Goal: Obtain resource: Obtain resource

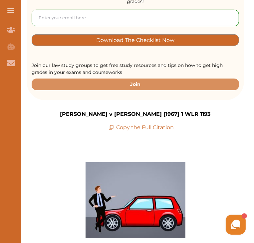
scroll to position [133, 0]
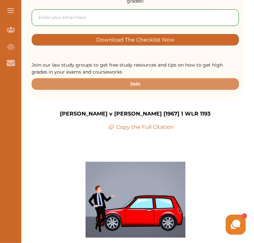
click at [143, 123] on p "Copy the Full Citation" at bounding box center [142, 127] width 66 height 8
click at [164, 123] on p "Copy the Full Citation" at bounding box center [142, 127] width 66 height 8
click at [112, 125] on icon at bounding box center [111, 127] width 5 height 5
drag, startPoint x: 113, startPoint y: 112, endPoint x: 169, endPoint y: 120, distance: 56.8
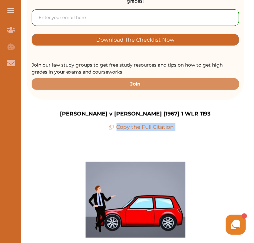
click at [171, 123] on p "Copy the Full Citation" at bounding box center [142, 127] width 66 height 8
drag, startPoint x: 171, startPoint y: 115, endPoint x: 164, endPoint y: 115, distance: 6.7
click at [171, 123] on p "Copy the Full Citation" at bounding box center [142, 127] width 66 height 8
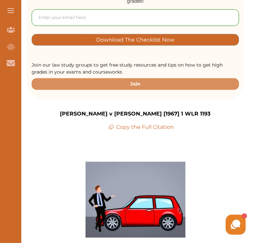
click at [110, 125] on icon at bounding box center [111, 127] width 5 height 5
click at [120, 62] on p "Join our law study groups to get free study resources and tips on how to get hi…" at bounding box center [136, 69] width 208 height 14
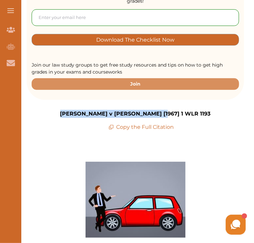
drag, startPoint x: 91, startPoint y: 102, endPoint x: 186, endPoint y: 101, distance: 95.6
click at [186, 110] on div "[PERSON_NAME] v [PERSON_NAME] [1967] 1 WLR 1193 Copy the Full Citation" at bounding box center [136, 120] width 218 height 21
copy p "[PERSON_NAME] v [PERSON_NAME] [1967] 1 WLR 1193"
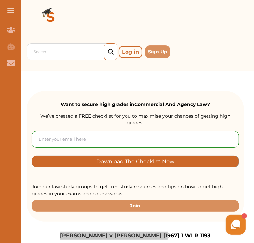
scroll to position [0, 0]
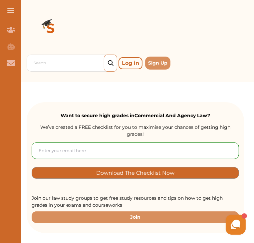
click at [13, 9] on button at bounding box center [10, 10] width 21 height 21
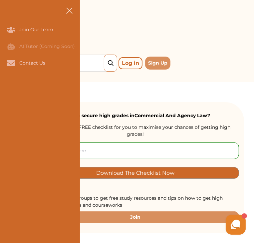
click at [72, 6] on button at bounding box center [69, 10] width 21 height 21
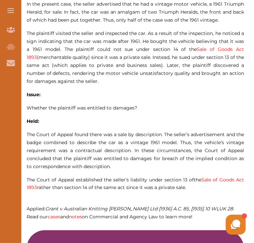
scroll to position [466, 0]
